Goal: Information Seeking & Learning: Learn about a topic

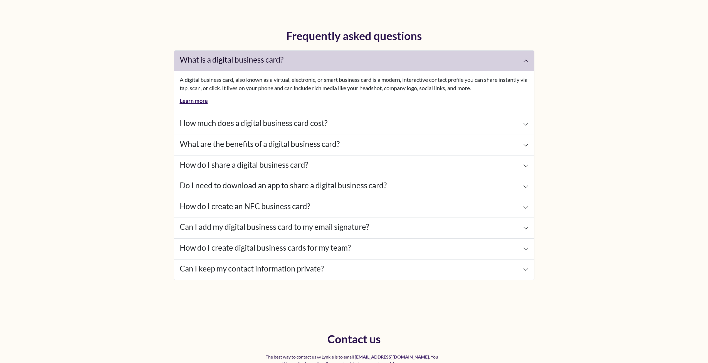
scroll to position [2418, 0]
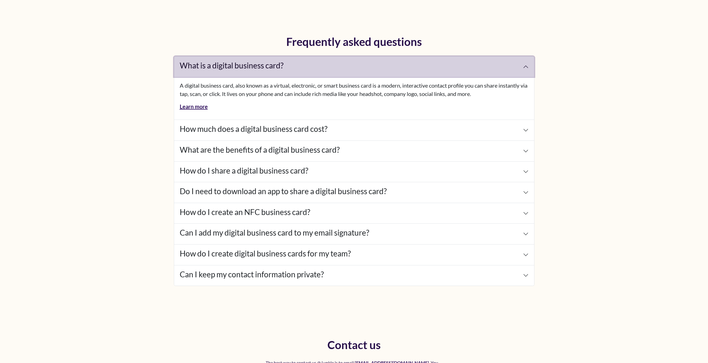
click at [252, 68] on h4 "What is a digital business card?" at bounding box center [232, 65] width 104 height 9
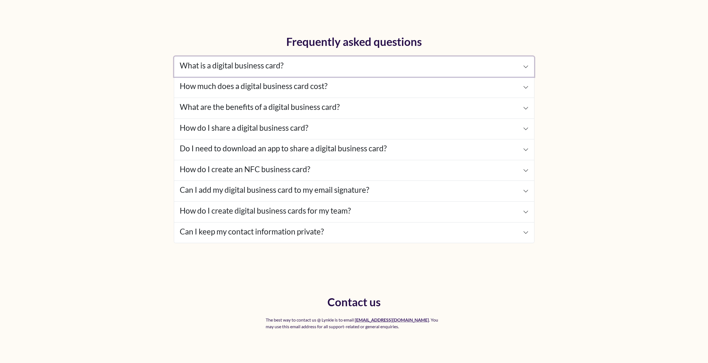
click at [252, 68] on h4 "What is a digital business card?" at bounding box center [232, 65] width 104 height 9
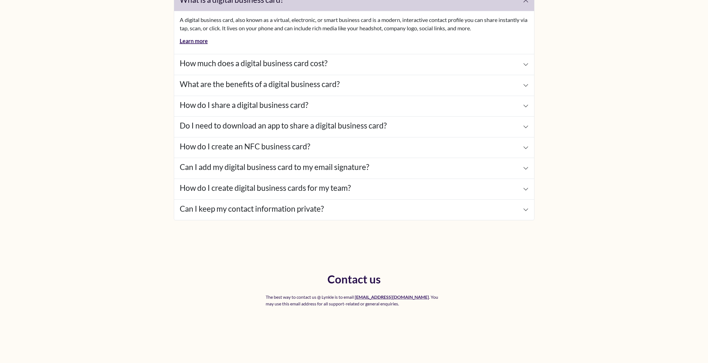
scroll to position [2483, 0]
click at [286, 78] on button "What are the benefits of a digital business card?" at bounding box center [354, 85] width 360 height 21
